Goal: Find specific page/section: Find specific page/section

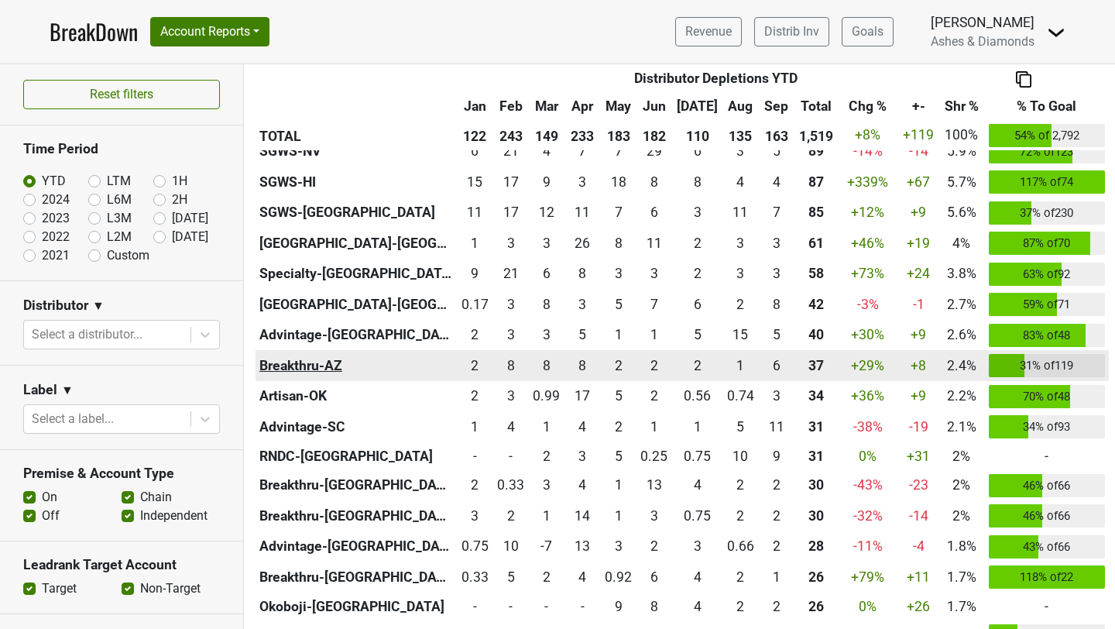
scroll to position [500, 0]
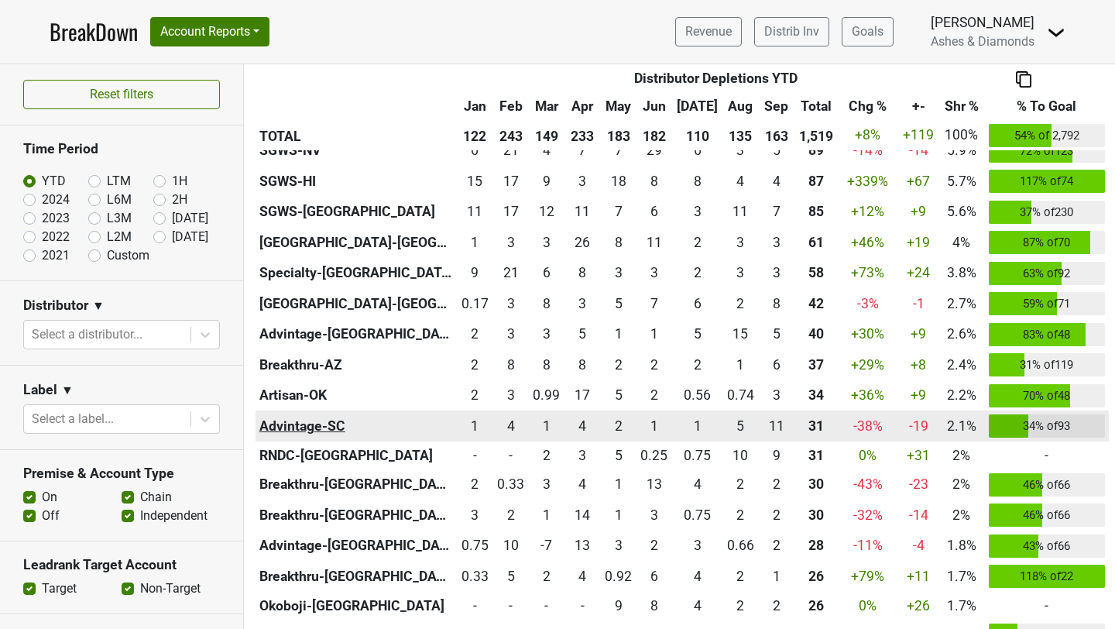
click at [283, 425] on th "Advintage-SC" at bounding box center [355, 425] width 201 height 31
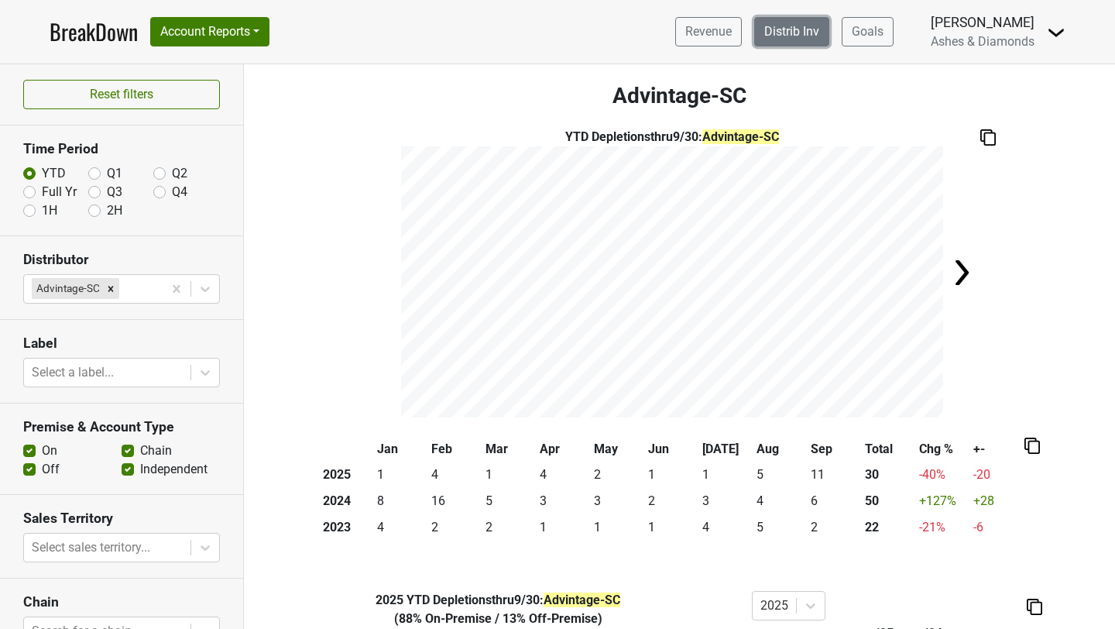
click at [798, 30] on link "Distrib Inv" at bounding box center [791, 31] width 75 height 29
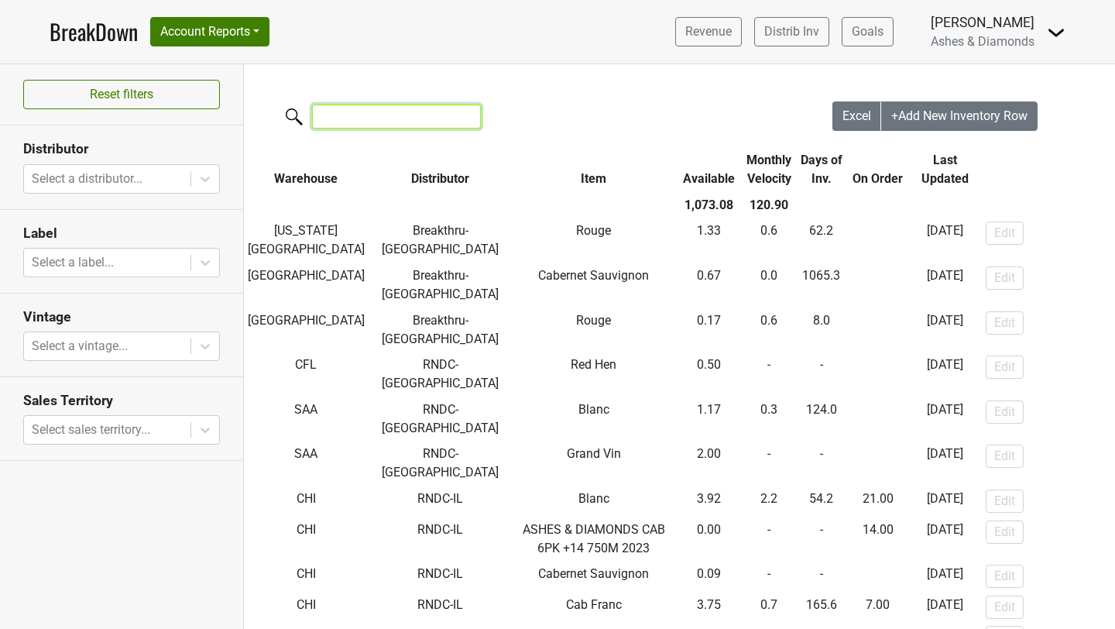
click at [352, 122] on input "search" at bounding box center [396, 116] width 169 height 24
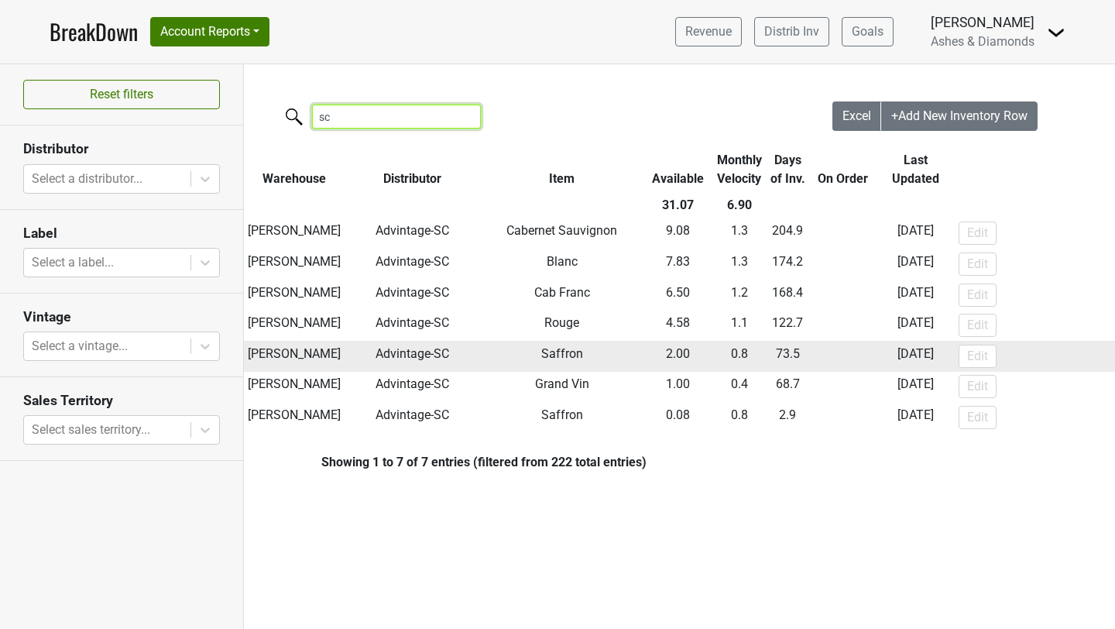
type input "sc"
click at [368, 355] on td "Advintage-SC" at bounding box center [412, 356] width 137 height 31
